Goal: Use online tool/utility

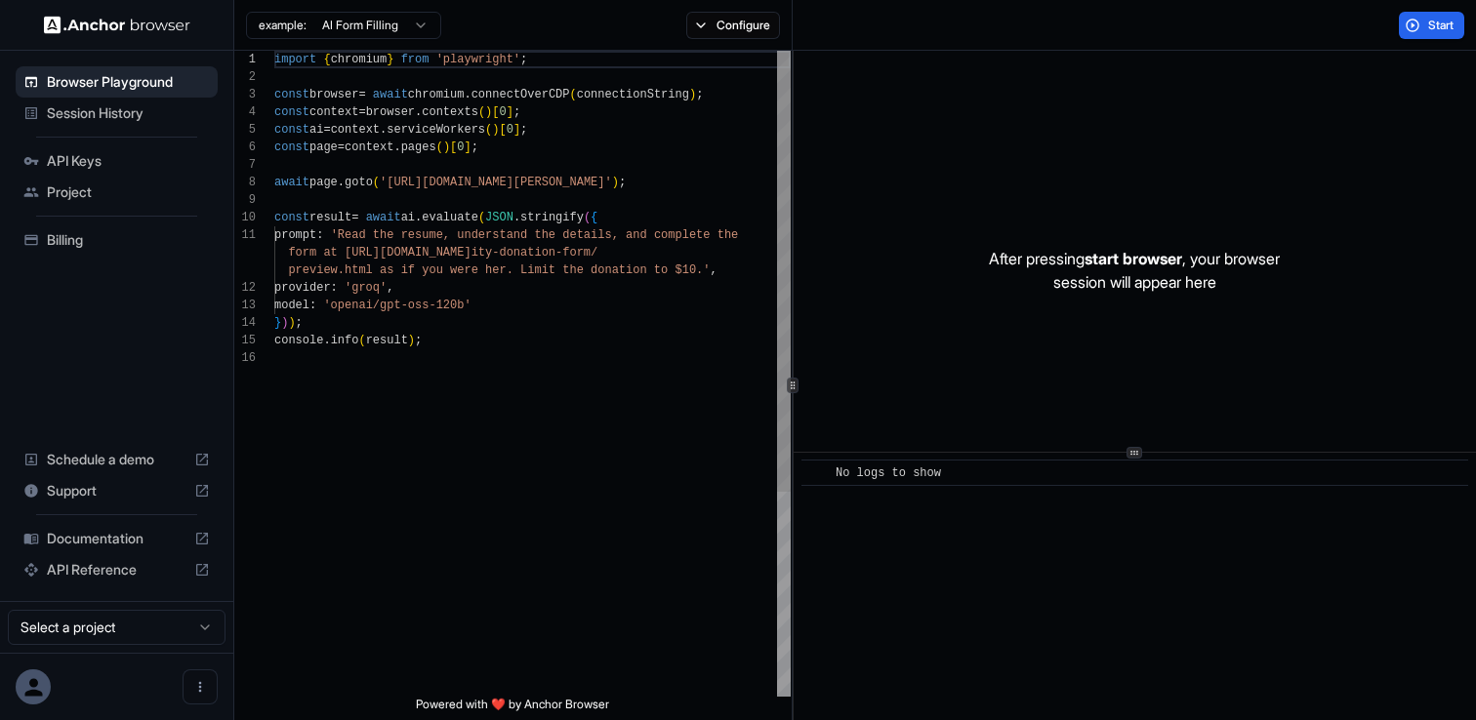
scroll to position [176, 0]
click at [443, 288] on div "import { chromium } from 'playwright' ; const browser = await chromium . connec…" at bounding box center [532, 523] width 516 height 945
click at [374, 20] on html "Browser Playground Session History API Keys Project Billing Schedule a demo Sup…" at bounding box center [738, 360] width 1476 height 720
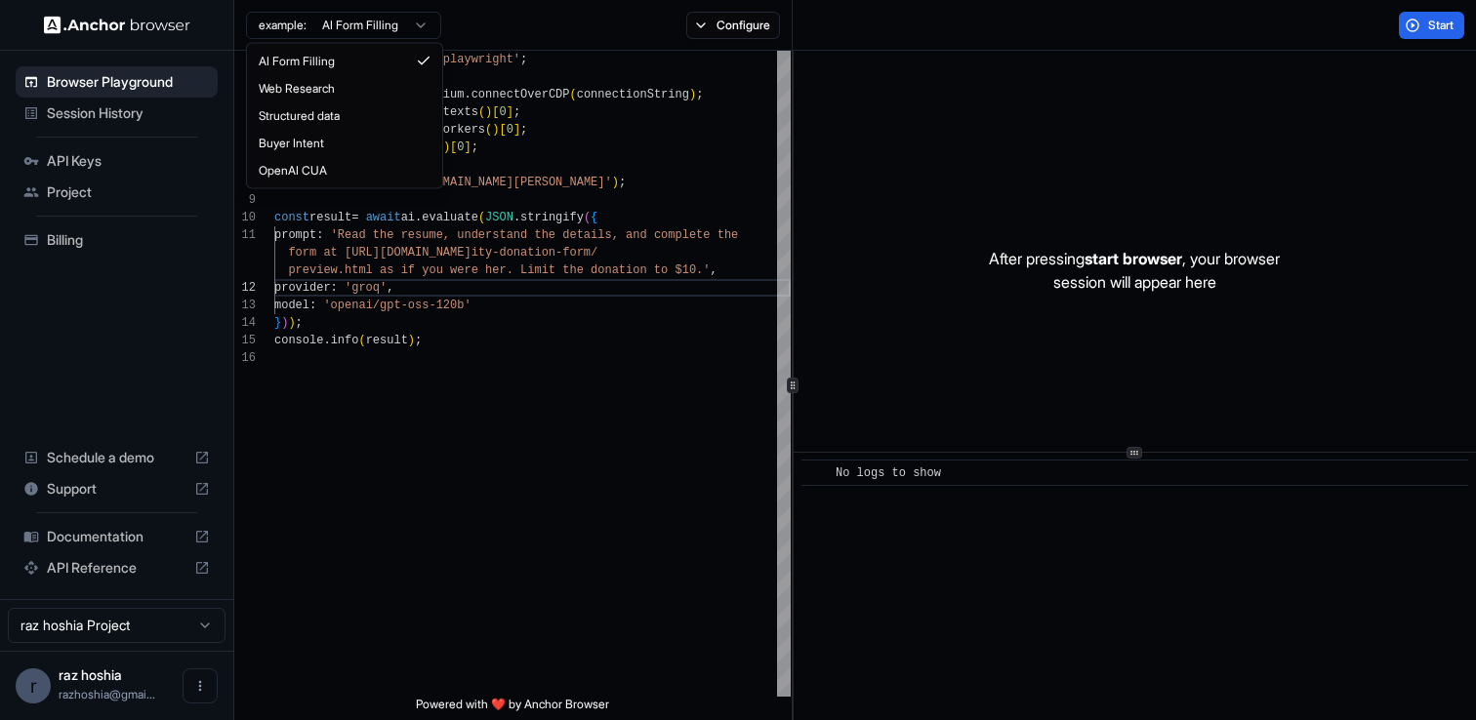
click at [534, 23] on html "Browser Playground Session History API Keys Project Billing Schedule a demo Sup…" at bounding box center [738, 360] width 1476 height 720
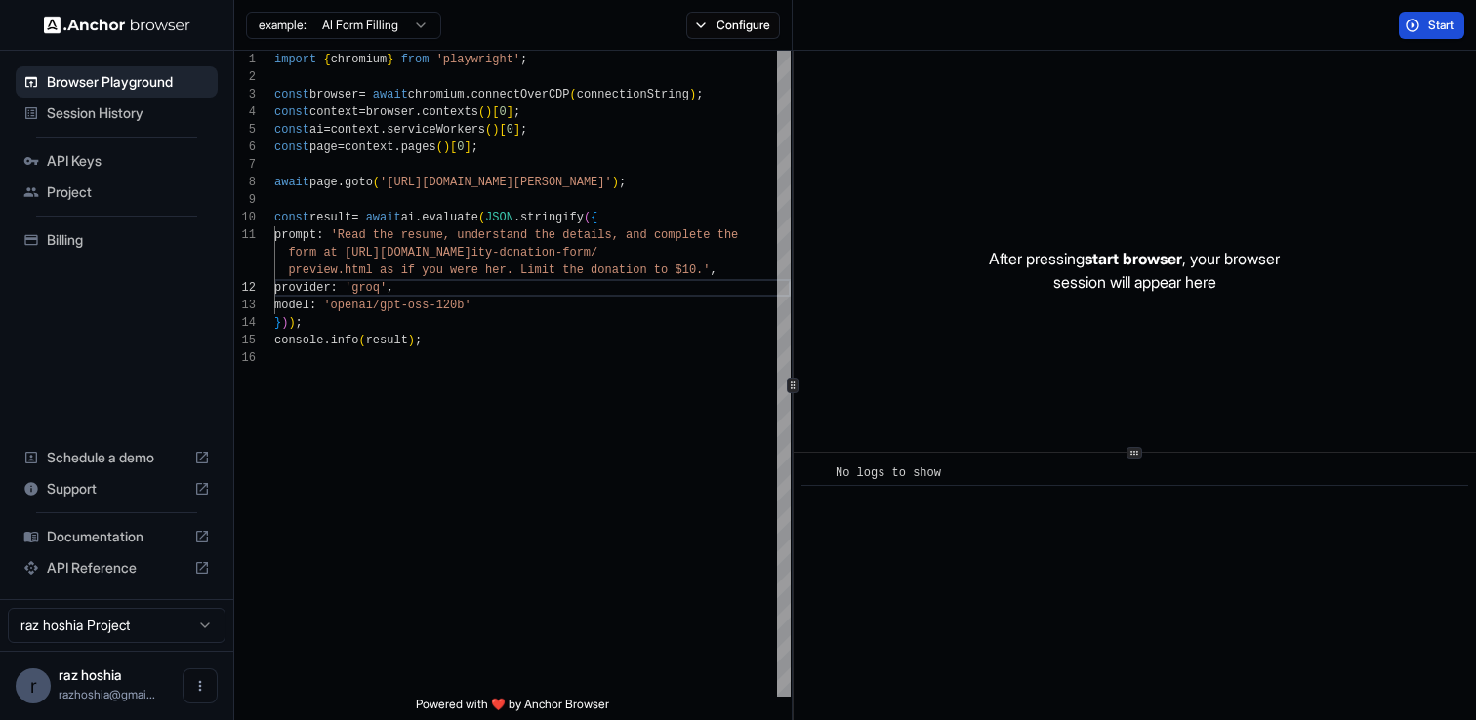
click at [1426, 32] on button "Start" at bounding box center [1431, 25] width 65 height 27
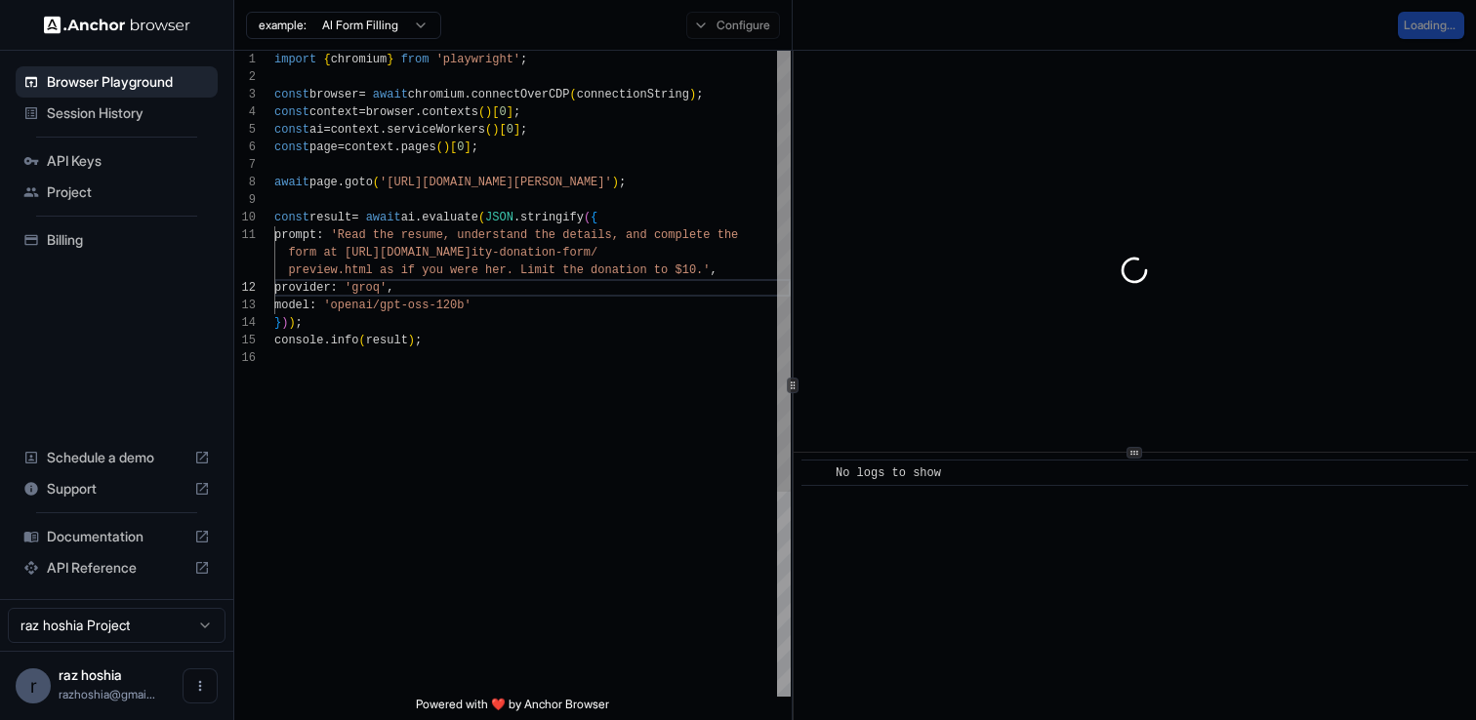
type textarea "**********"
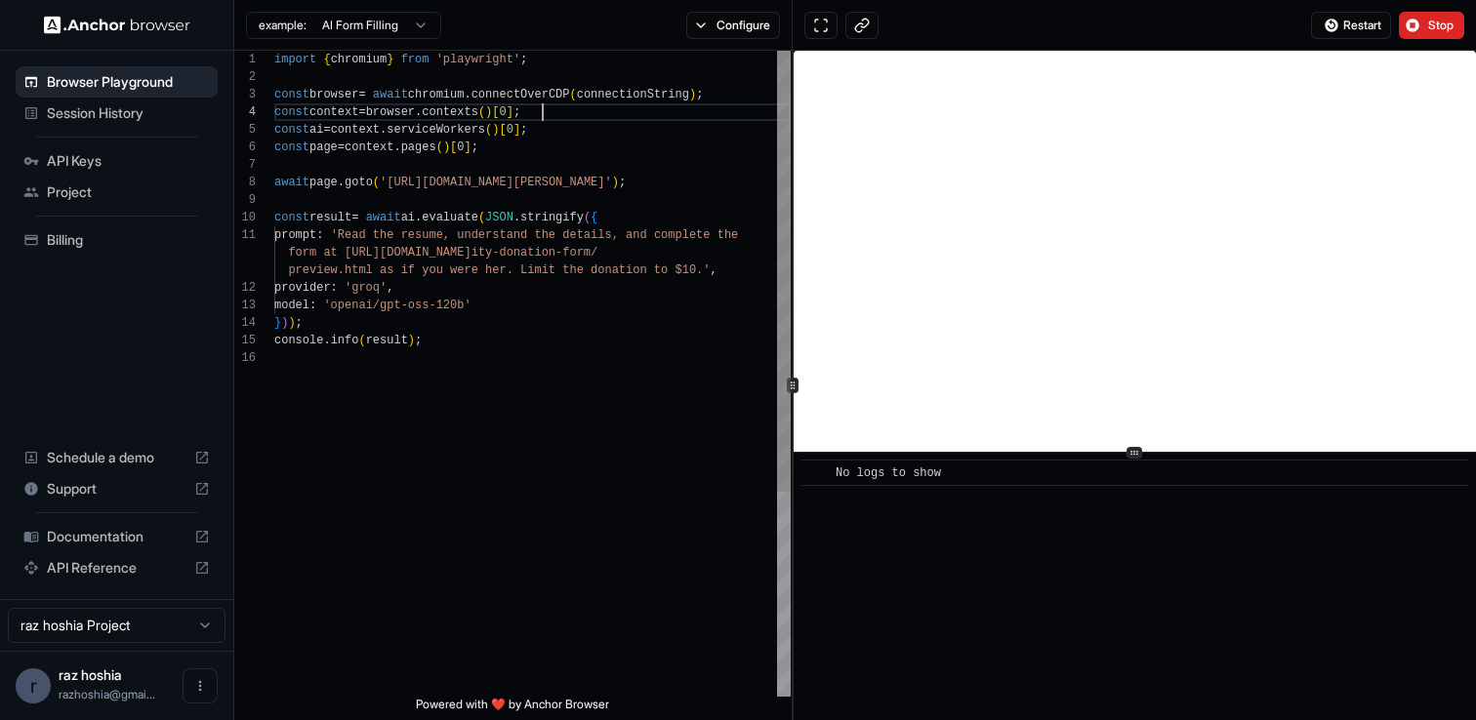
click at [559, 116] on div "import { chromium } from 'playwright' ; const browser = await chromium . connec…" at bounding box center [532, 523] width 516 height 945
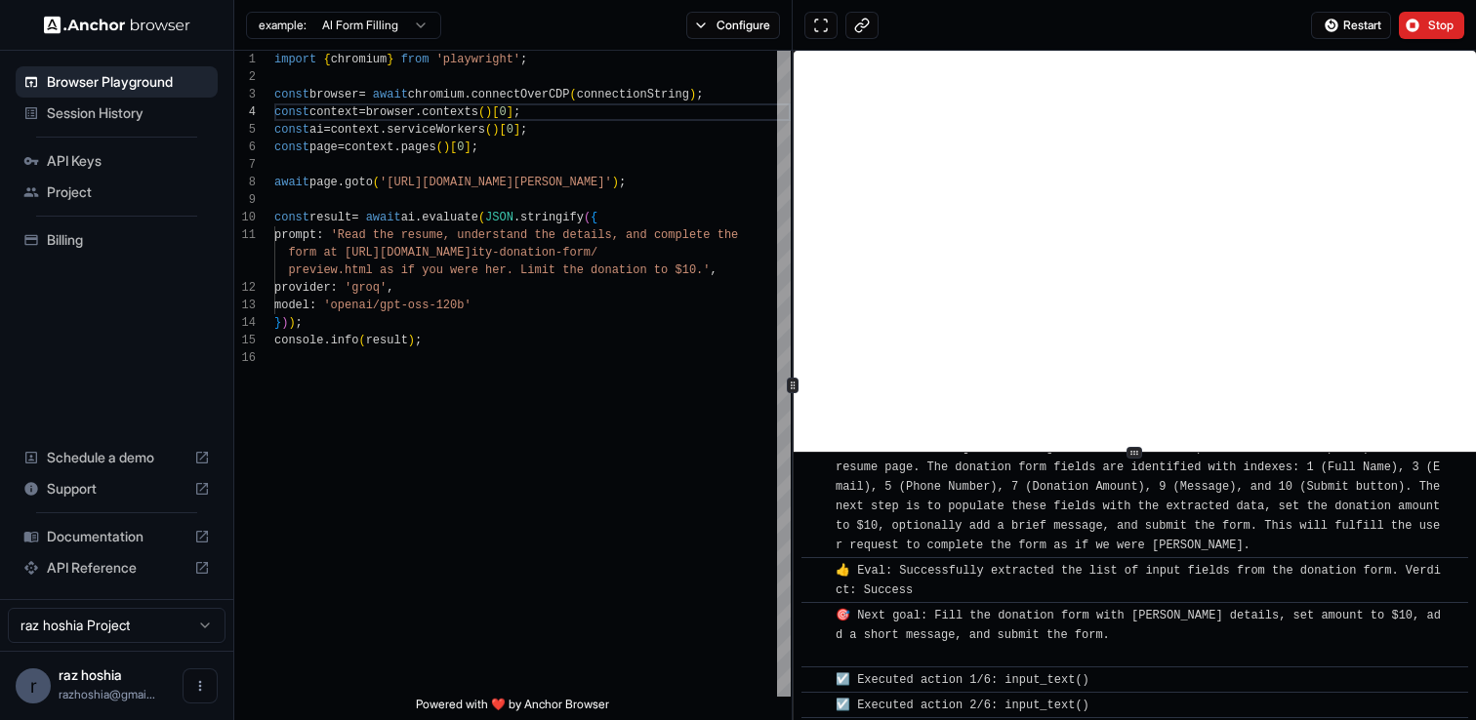
scroll to position [1150, 0]
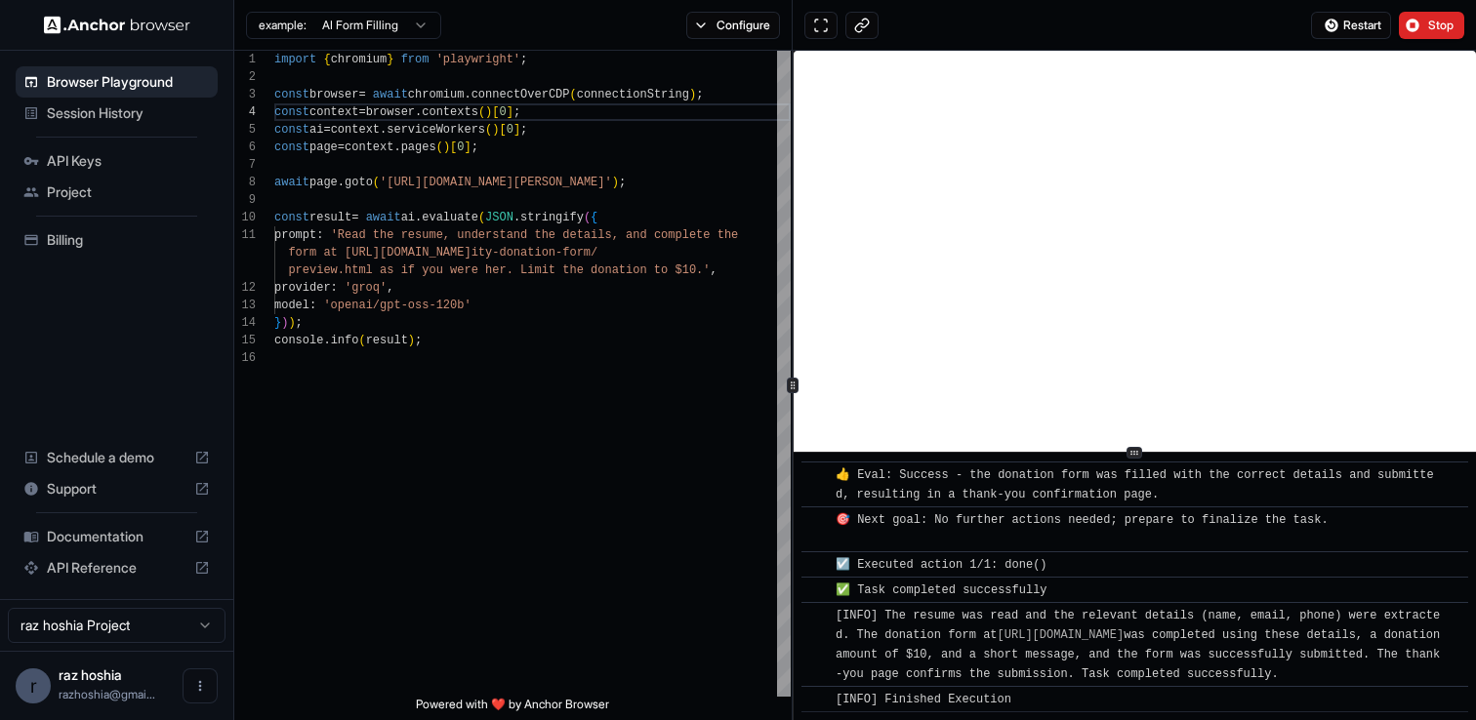
click at [1408, 39] on div "Restart Stop" at bounding box center [1134, 25] width 683 height 51
click at [1429, 27] on span "Stop" at bounding box center [1441, 26] width 27 height 16
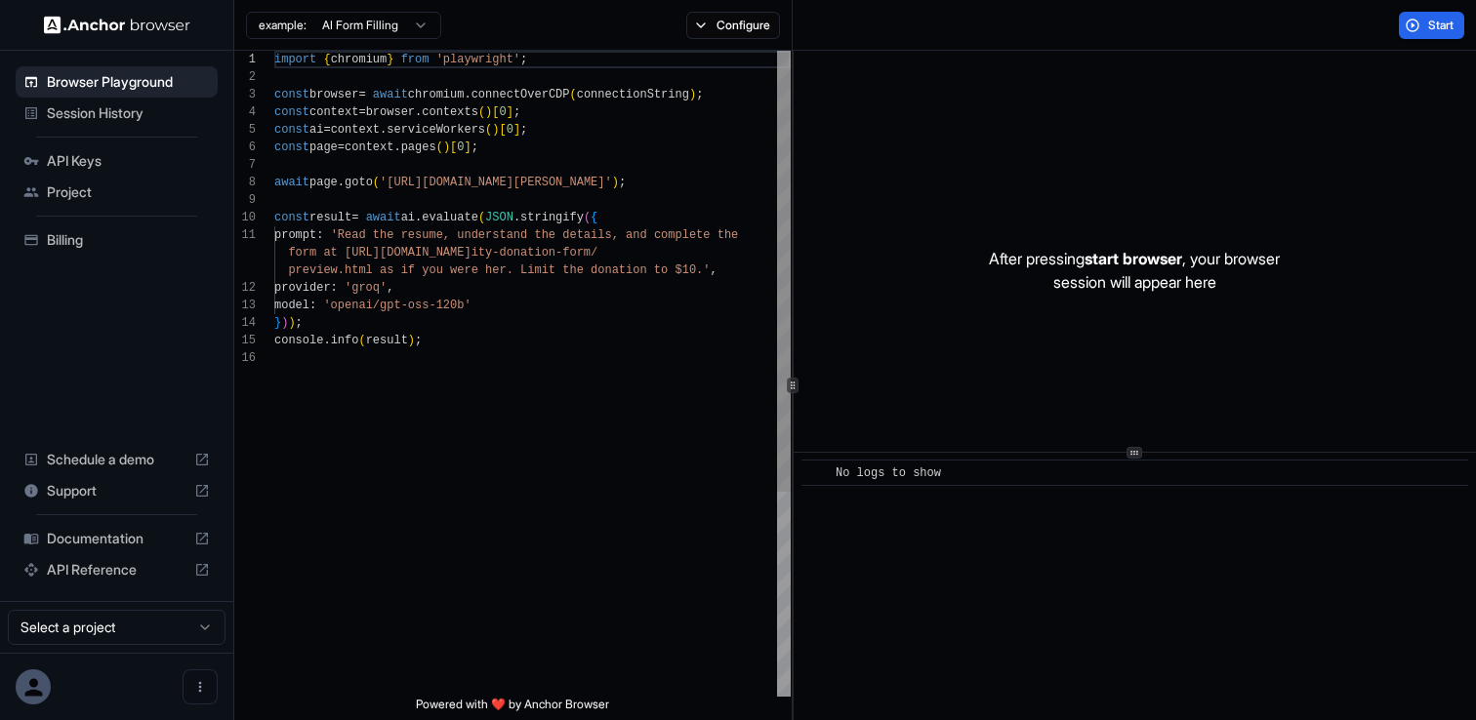
scroll to position [176, 0]
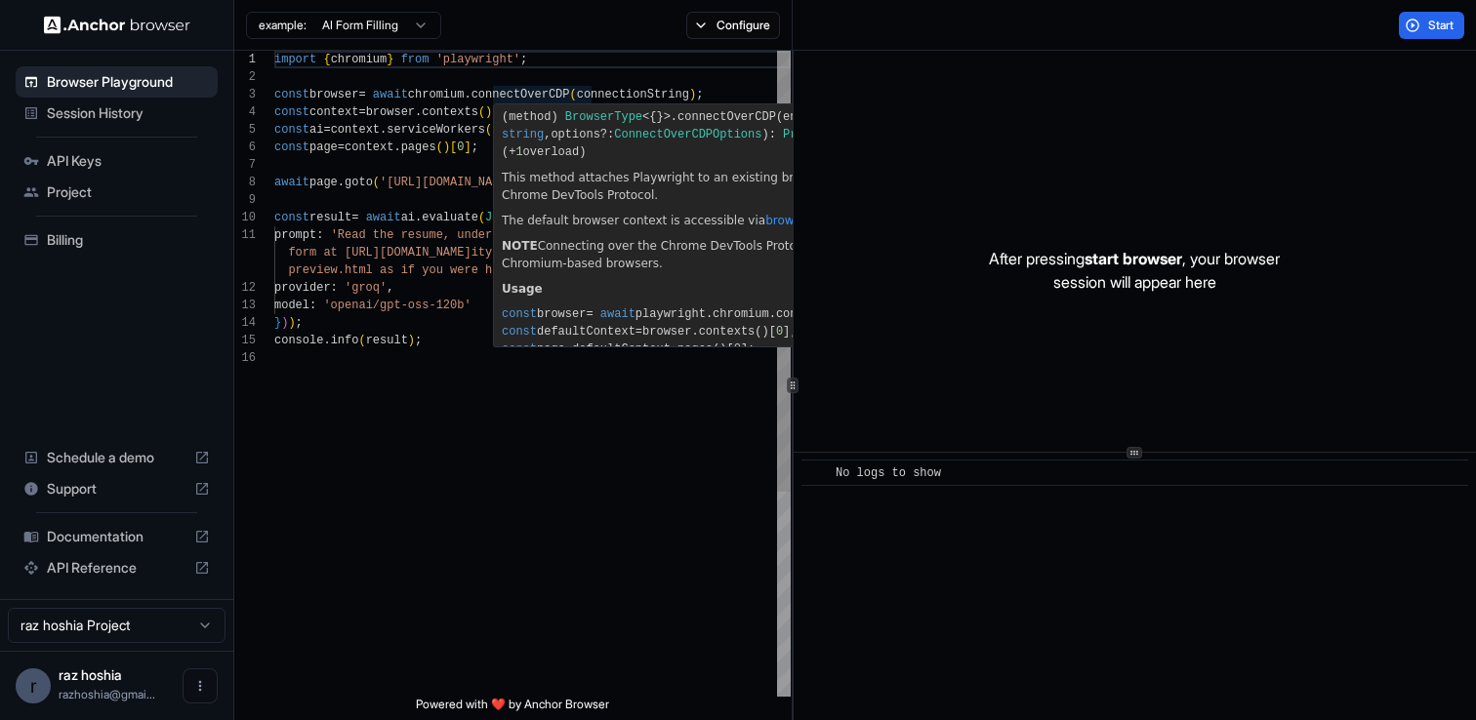
click at [443, 360] on div "import { chromium } from 'playwright' ; const browser = await chromium . connec…" at bounding box center [532, 523] width 516 height 945
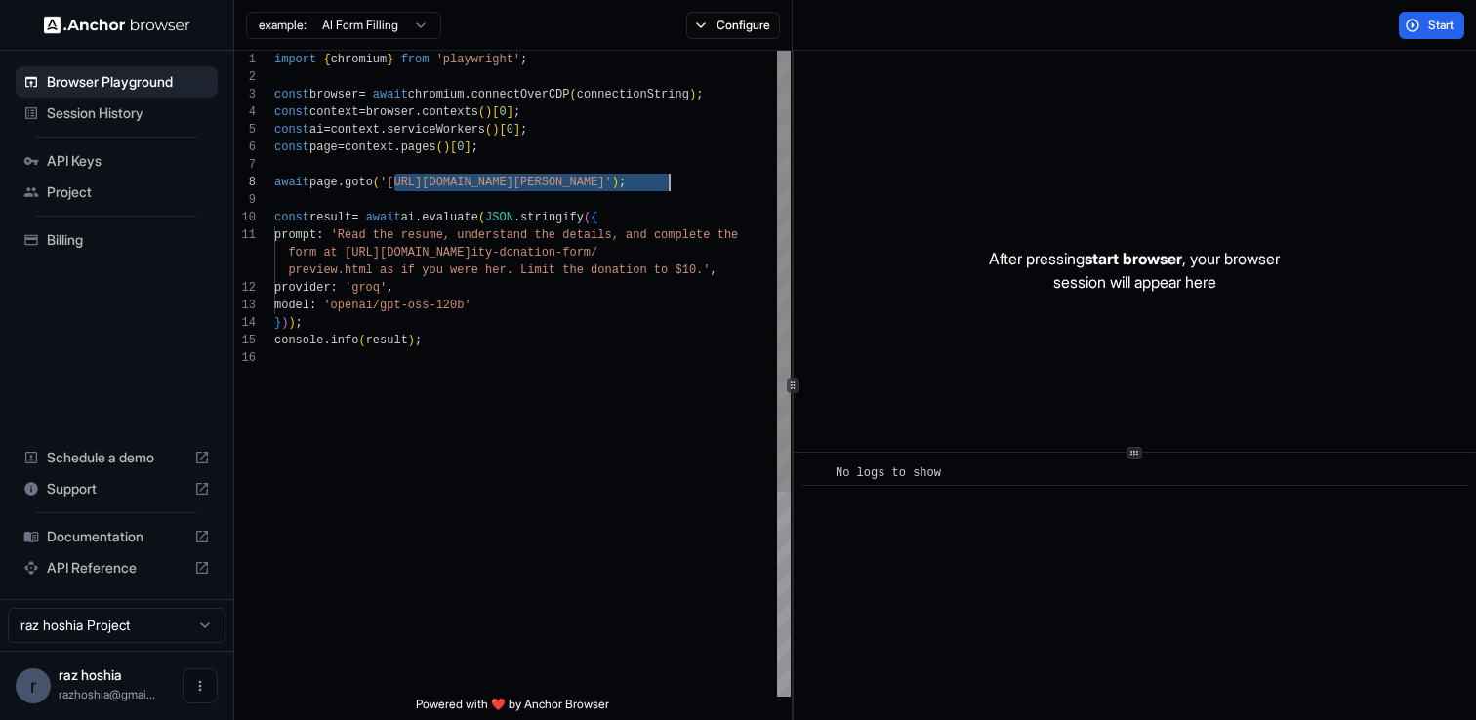
drag, startPoint x: 394, startPoint y: 180, endPoint x: 672, endPoint y: 183, distance: 277.2
click at [672, 183] on div "import { chromium } from 'playwright' ; const browser = await chromium . connec…" at bounding box center [532, 523] width 516 height 945
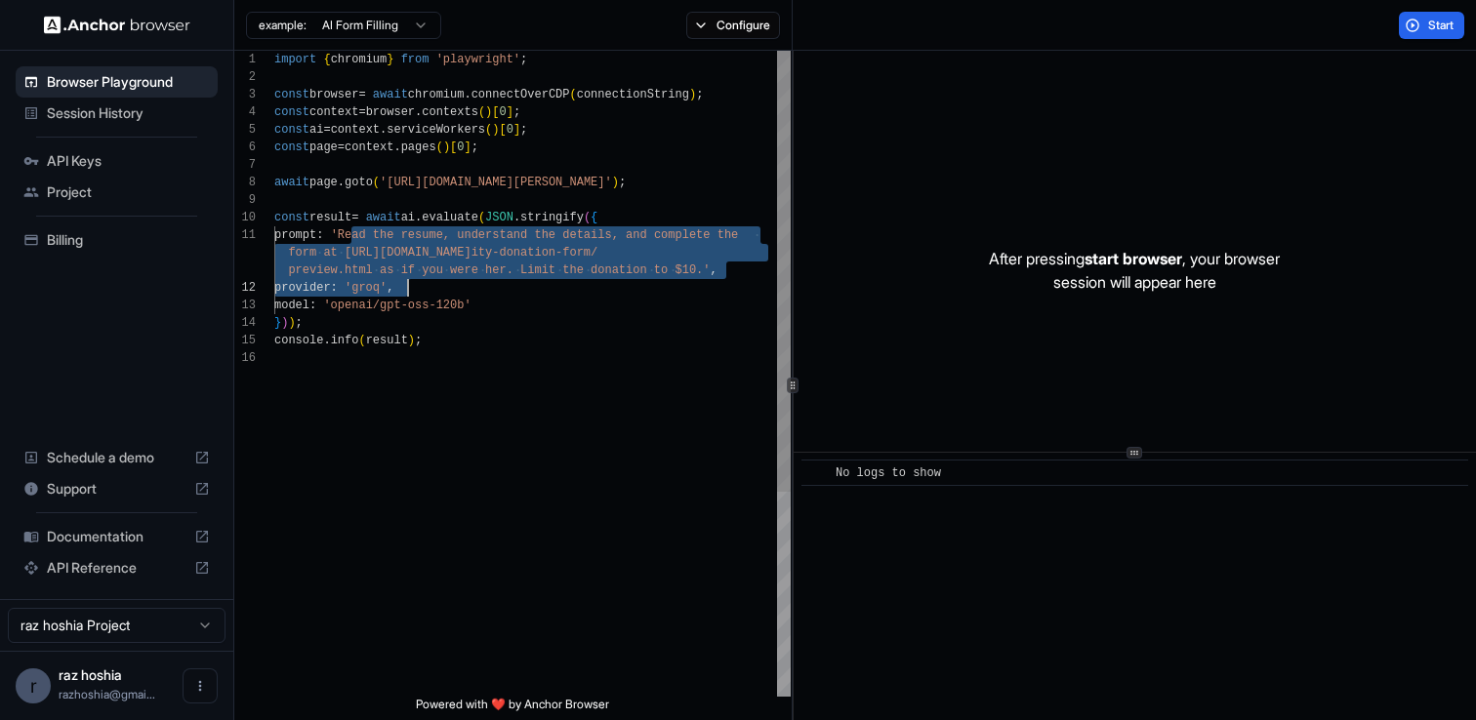
drag, startPoint x: 349, startPoint y: 230, endPoint x: 465, endPoint y: 285, distance: 127.5
click at [465, 285] on div "import { chromium } from 'playwright' ; const browser = await chromium . connec…" at bounding box center [532, 523] width 516 height 945
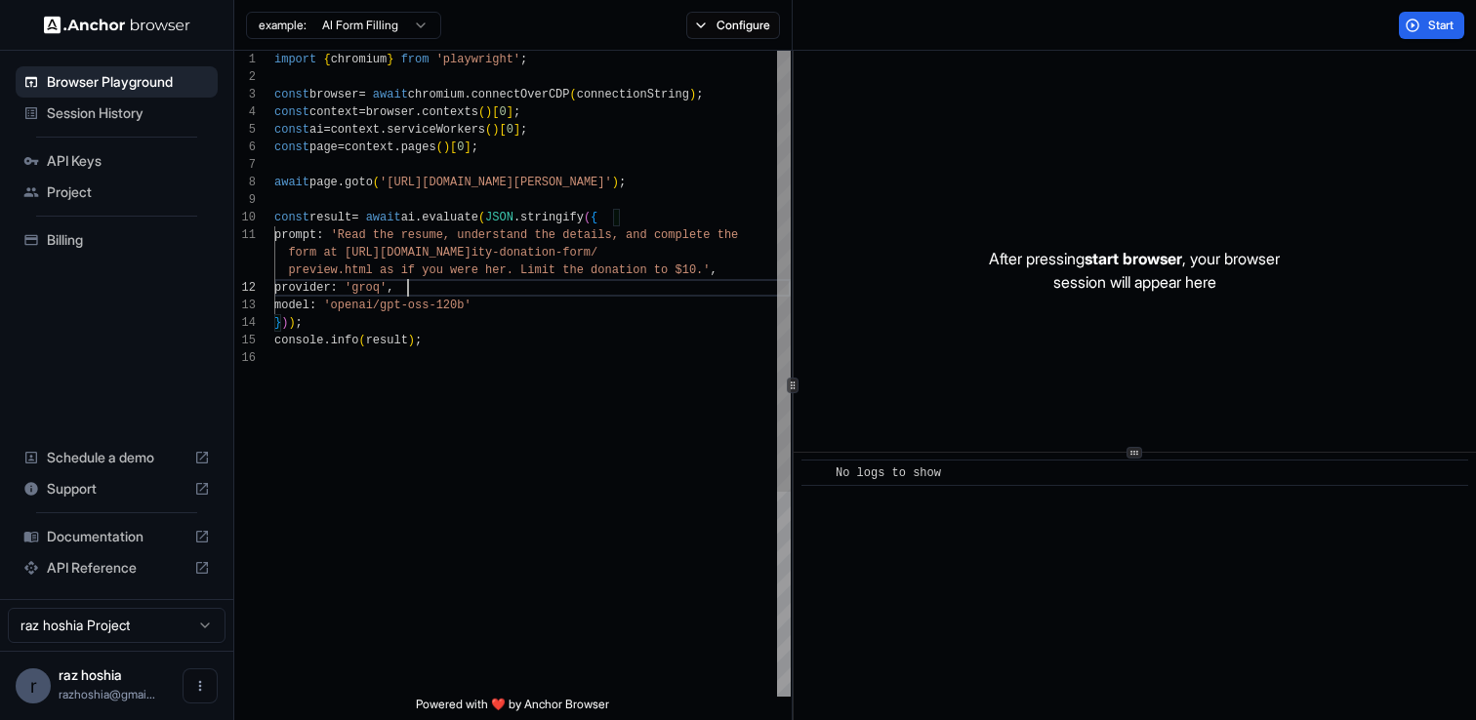
scroll to position [70, 0]
drag, startPoint x: 477, startPoint y: 301, endPoint x: 388, endPoint y: 309, distance: 90.2
click at [388, 309] on div "import { chromium } from 'playwright' ; const browser = await chromium . connec…" at bounding box center [532, 523] width 516 height 945
click at [387, 307] on div "import { chromium } from 'playwright' ; const browser = await chromium . connec…" at bounding box center [532, 523] width 516 height 945
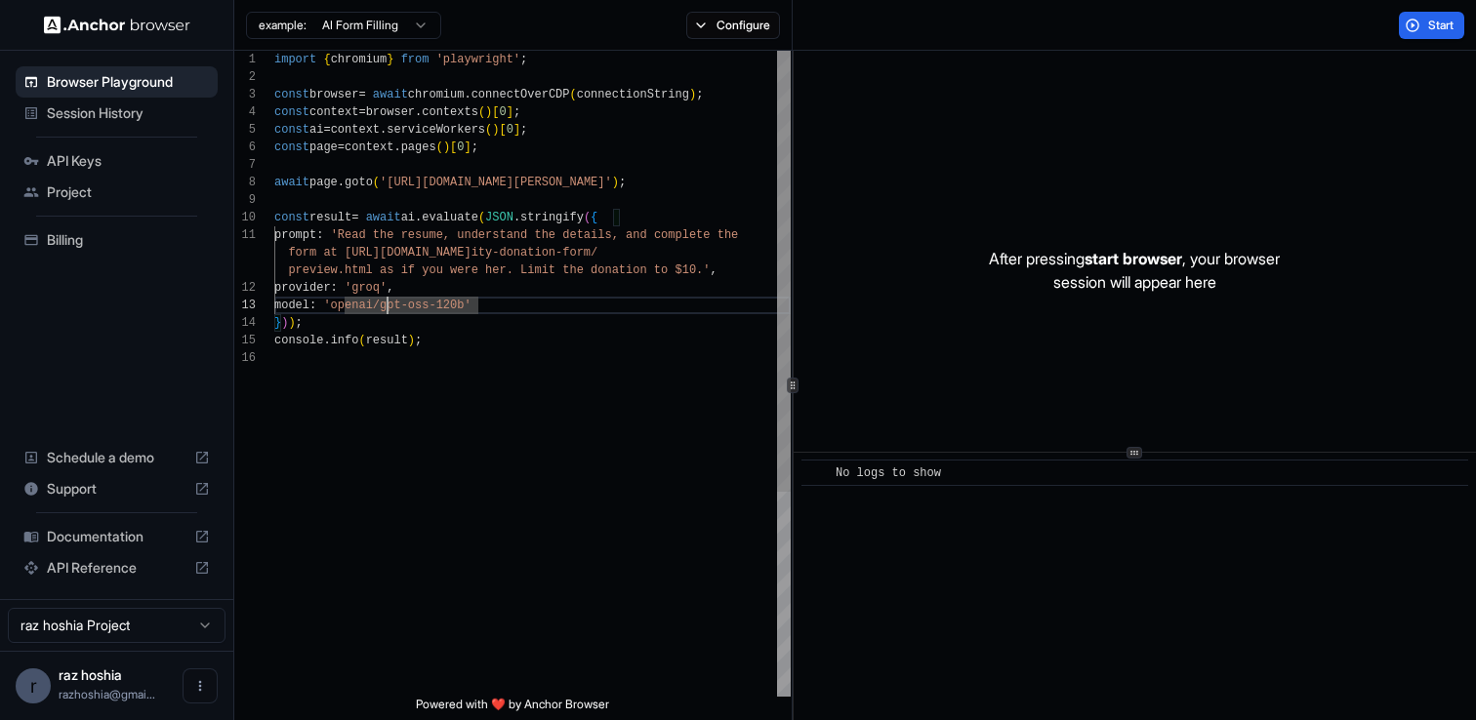
click at [368, 288] on div "import { chromium } from 'playwright' ; const browser = await chromium . connec…" at bounding box center [532, 523] width 516 height 945
click at [481, 239] on div "import { chromium } from 'playwright' ; const browser = await chromium . connec…" at bounding box center [532, 523] width 516 height 945
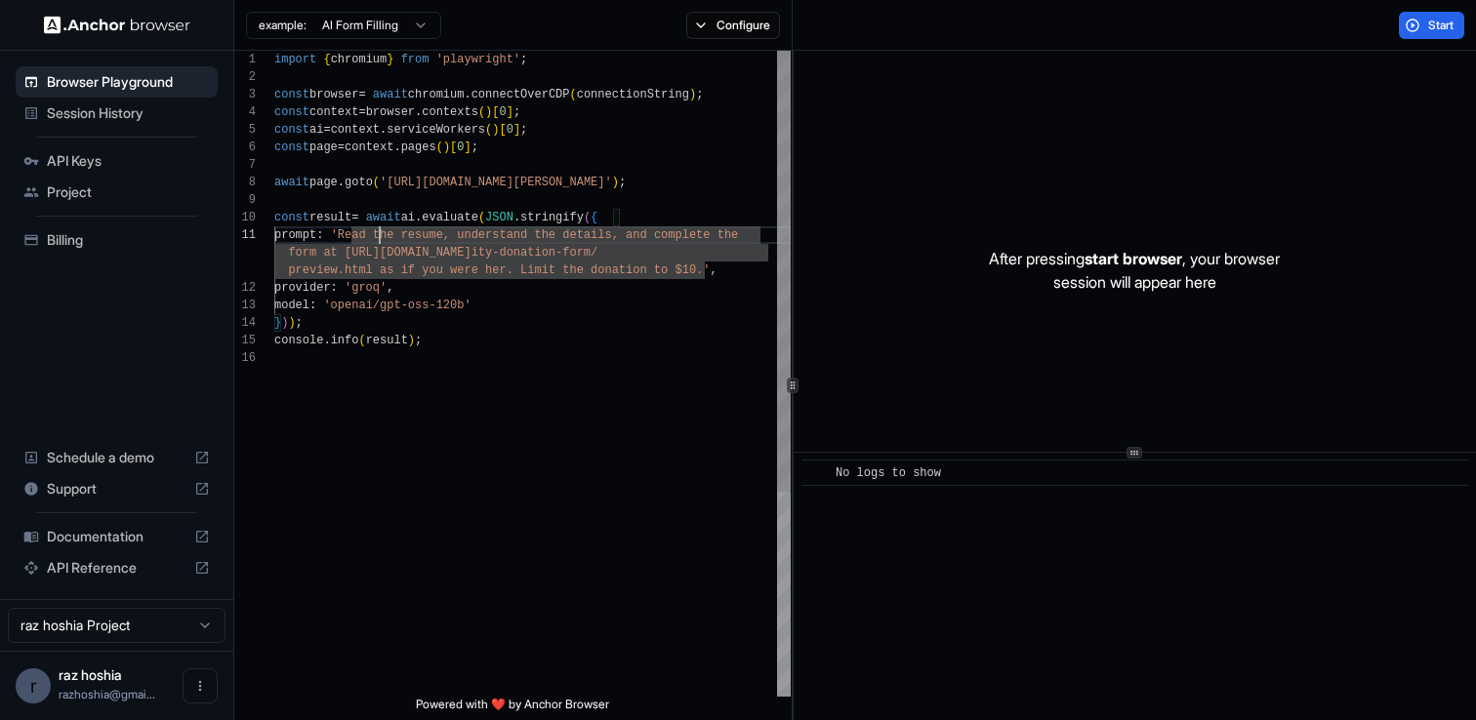
click at [379, 243] on div "import { chromium } from 'playwright' ; const browser = await chromium . connec…" at bounding box center [532, 523] width 516 height 945
drag, startPoint x: 353, startPoint y: 235, endPoint x: 372, endPoint y: 246, distance: 21.4
click at [372, 246] on div "import { chromium } from 'playwright' ; const browser = await chromium . connec…" at bounding box center [532, 523] width 516 height 945
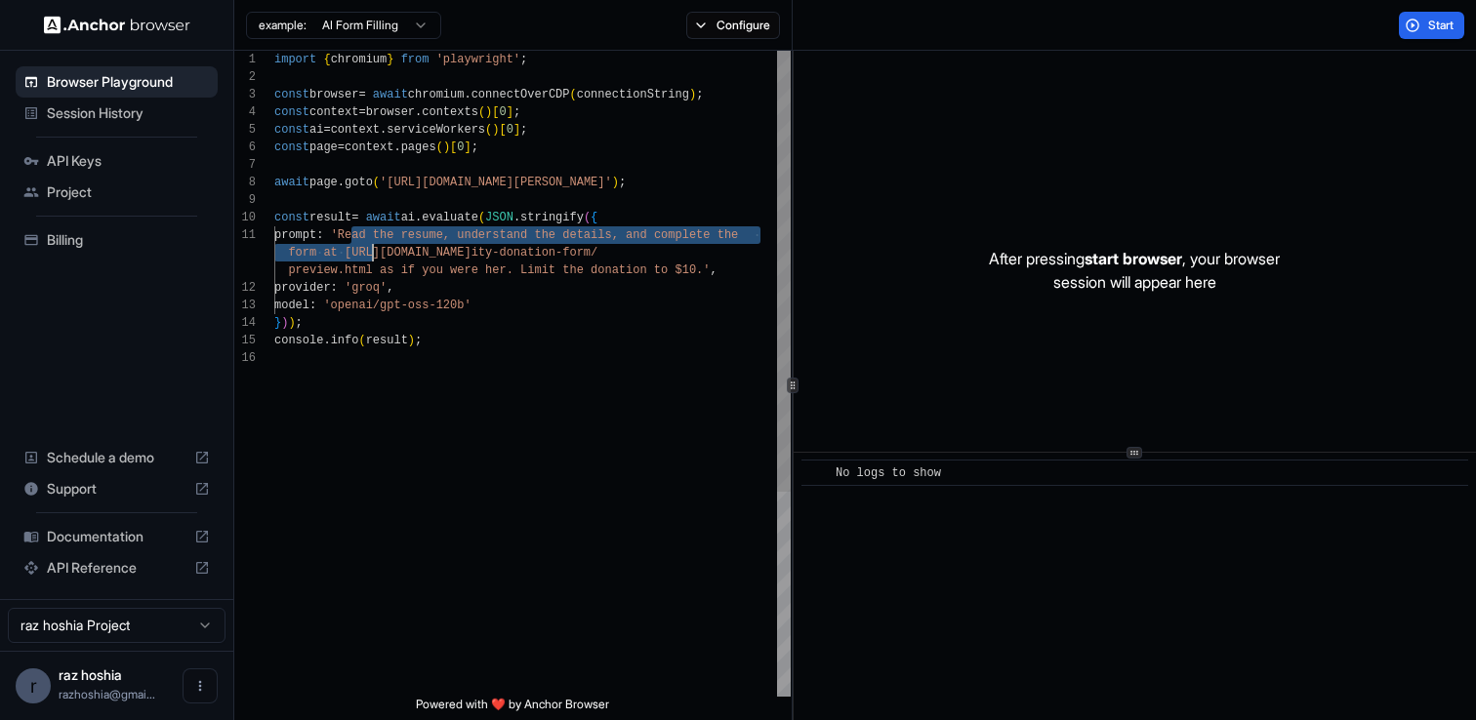
click at [373, 252] on div "import { chromium } from 'playwright' ; const browser = await chromium . connec…" at bounding box center [532, 523] width 516 height 945
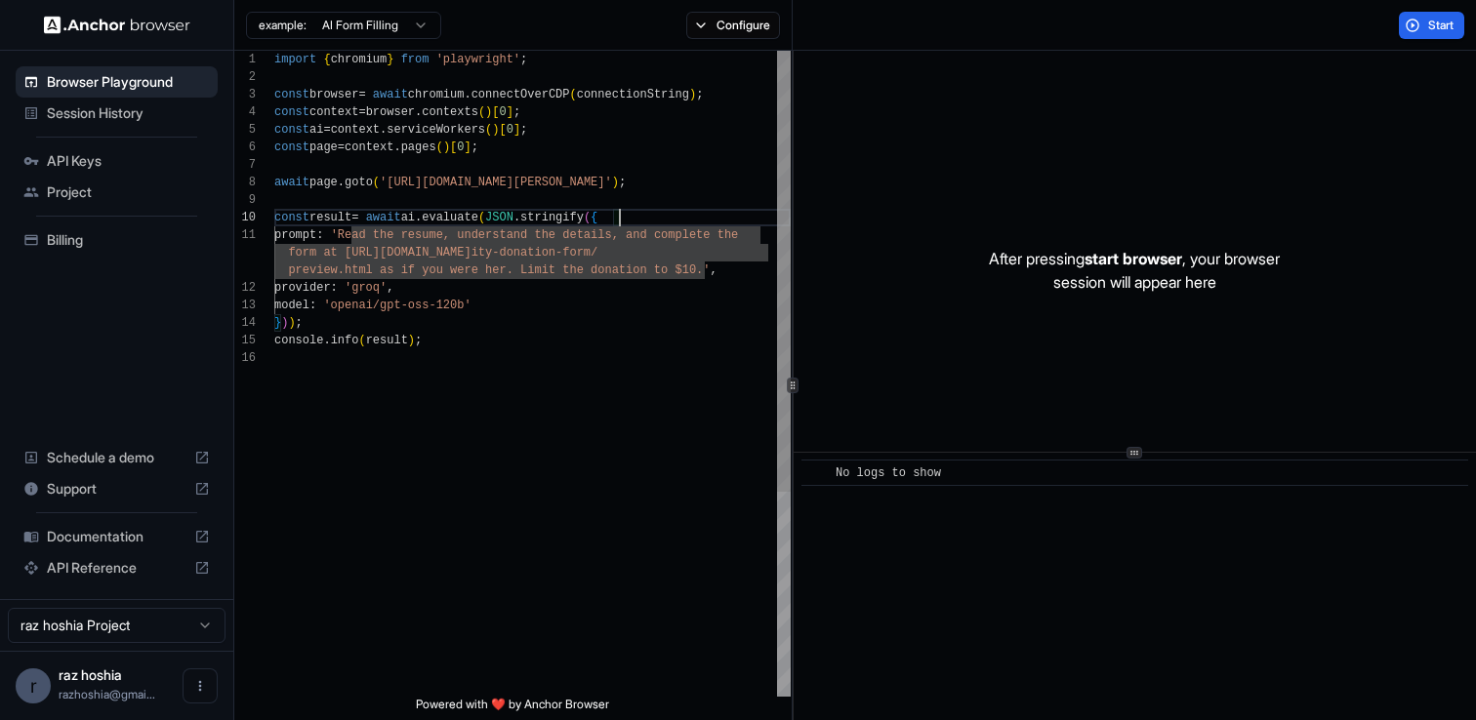
scroll to position [158, 0]
click at [684, 224] on div "import { chromium } from 'playwright' ; const browser = await chromium . connec…" at bounding box center [532, 523] width 516 height 945
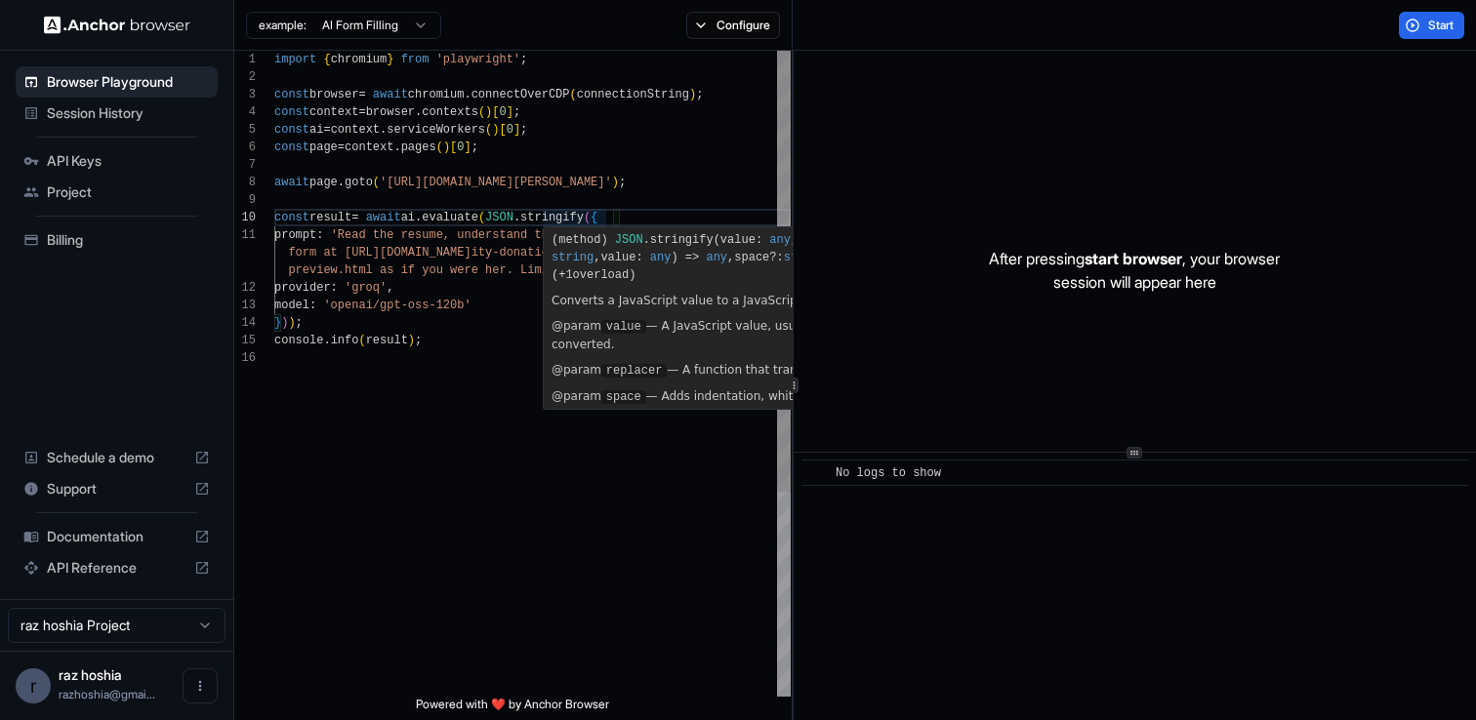
click at [618, 181] on div "import { chromium } from 'playwright' ; const browser = await chromium . connec…" at bounding box center [532, 523] width 516 height 945
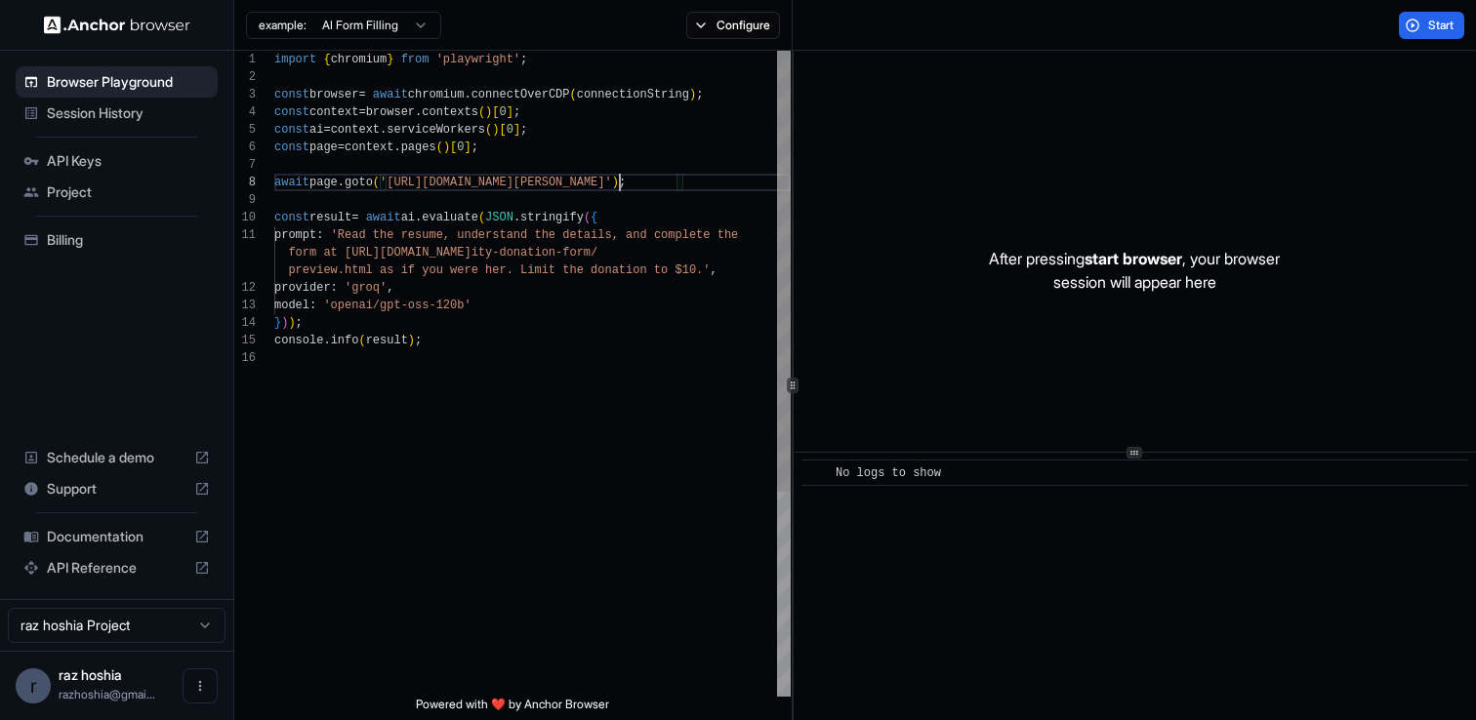
scroll to position [88, 0]
click at [623, 146] on div "import { chromium } from 'playwright' ; const browser = await chromium . connec…" at bounding box center [532, 523] width 516 height 945
click at [698, 373] on div "import { chromium } from 'playwright' ; const browser = await chromium . connec…" at bounding box center [532, 523] width 516 height 945
click at [1438, 22] on span "Start" at bounding box center [1441, 26] width 27 height 16
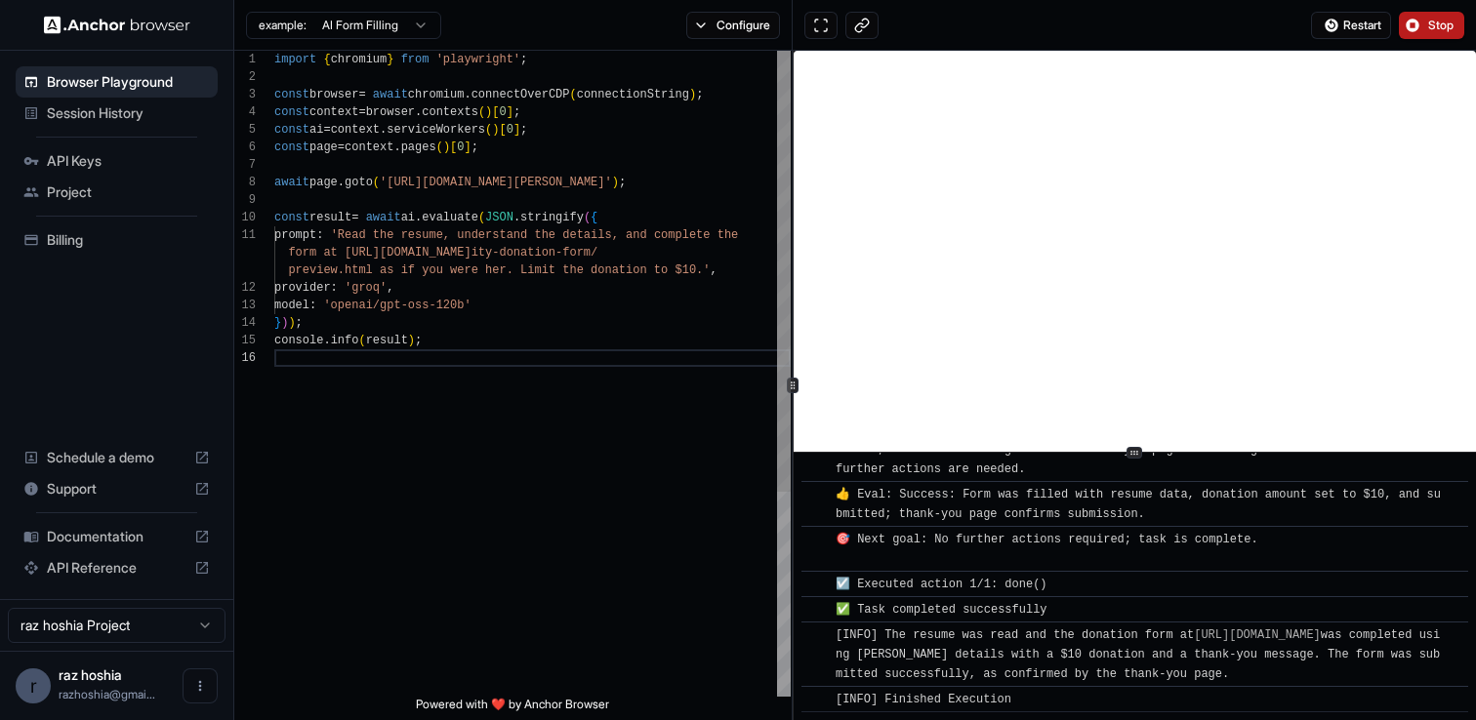
scroll to position [70, 0]
click at [460, 306] on div "import { chromium } from 'playwright' ; const browser = await chromium . connec…" at bounding box center [532, 523] width 516 height 945
click at [465, 312] on div "import { chromium } from 'playwright' ; const browser = await chromium . connec…" at bounding box center [532, 523] width 516 height 945
click at [464, 329] on div "import { chromium } from 'playwright' ; const browser = await chromium . connec…" at bounding box center [532, 523] width 516 height 945
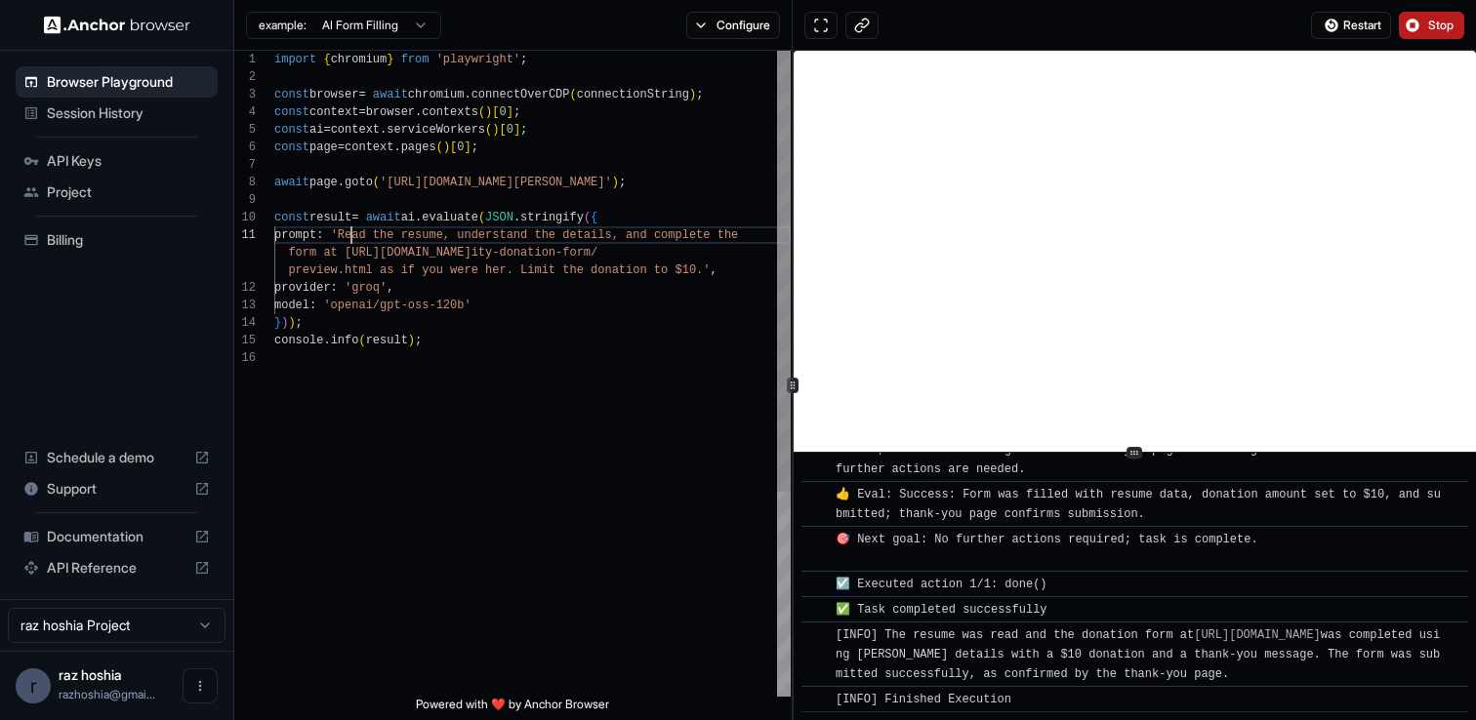
scroll to position [0, 0]
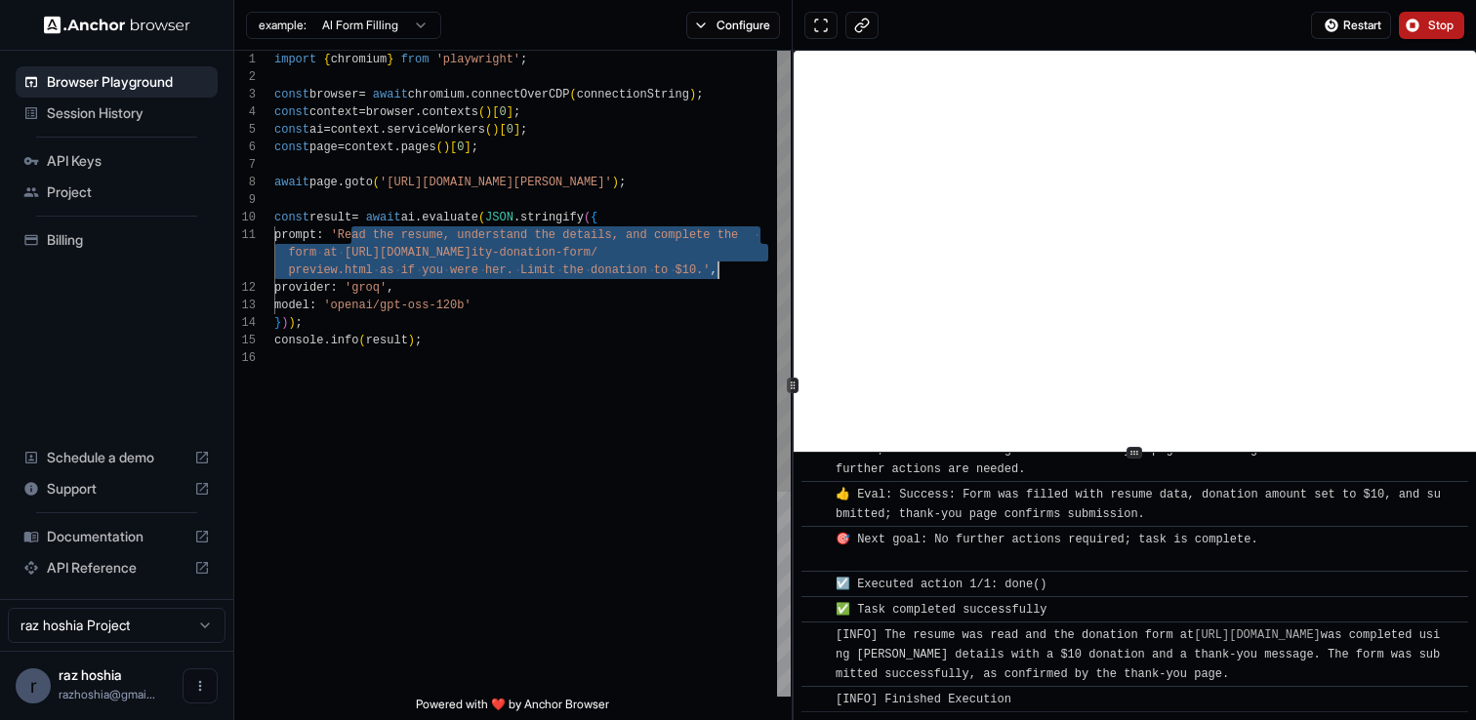
drag, startPoint x: 348, startPoint y: 232, endPoint x: 711, endPoint y: 298, distance: 368.0
click at [743, 274] on div "import { chromium } from 'playwright' ; const browser = await chromium . connec…" at bounding box center [532, 523] width 516 height 945
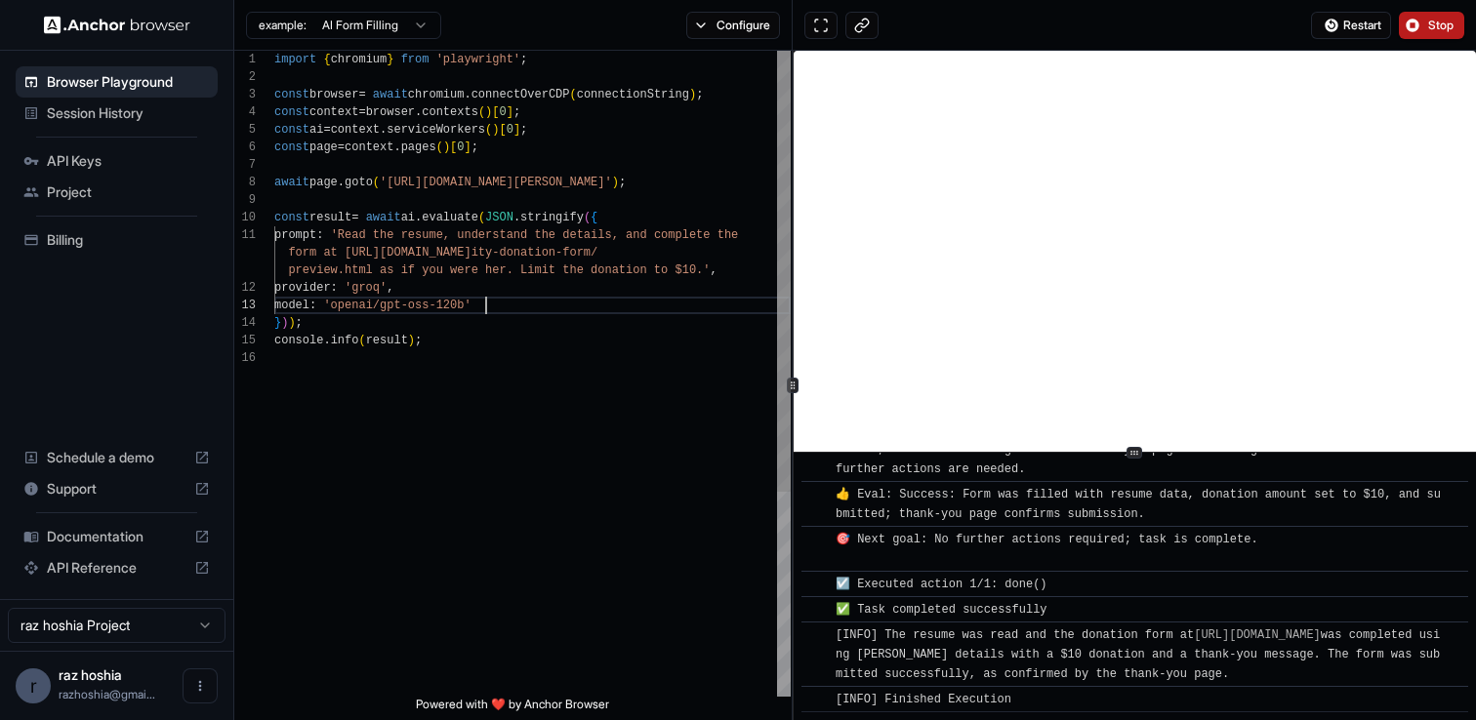
click at [683, 313] on div "import { chromium } from 'playwright' ; const browser = await chromium . connec…" at bounding box center [532, 523] width 516 height 945
click at [612, 382] on div "import { chromium } from 'playwright' ; const browser = await chromium . connec…" at bounding box center [532, 523] width 516 height 945
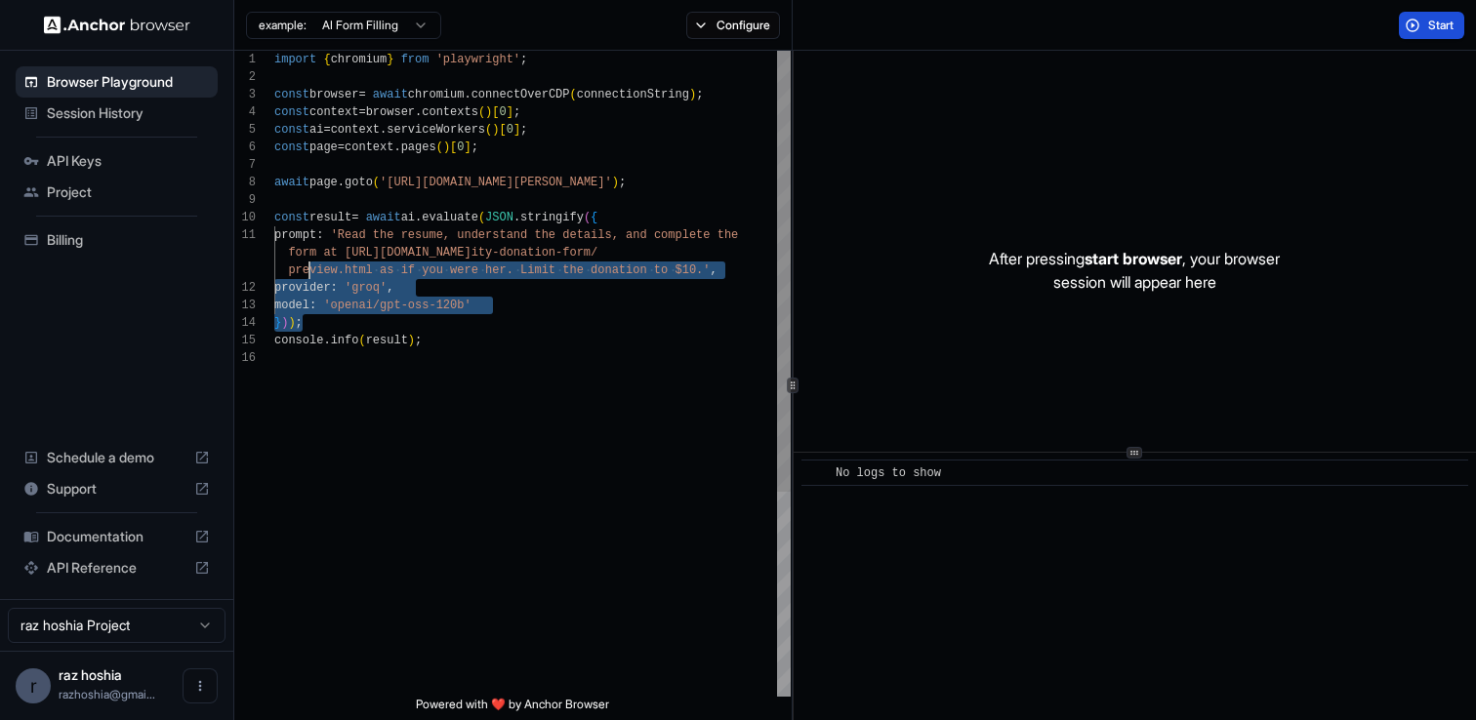
scroll to position [0, 0]
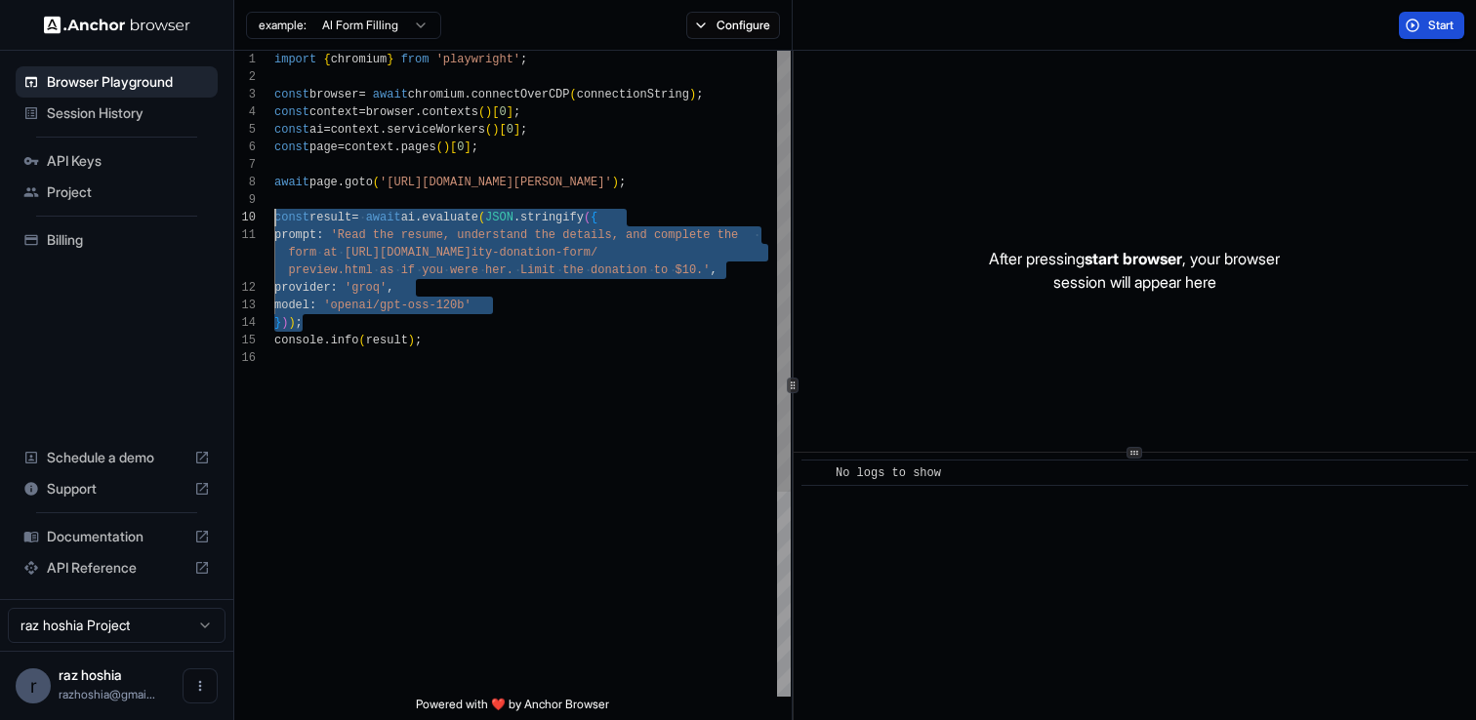
drag, startPoint x: 403, startPoint y: 318, endPoint x: 238, endPoint y: 224, distance: 189.7
click at [274, 224] on div "import { chromium } from 'playwright' ; const browser = await chromium . connec…" at bounding box center [532, 523] width 516 height 945
type textarea "**********"
click at [403, 334] on div "import { chromium } from 'playwright' ; const browser = await chromium . connec…" at bounding box center [532, 523] width 516 height 945
